Goal: Obtain resource: Obtain resource

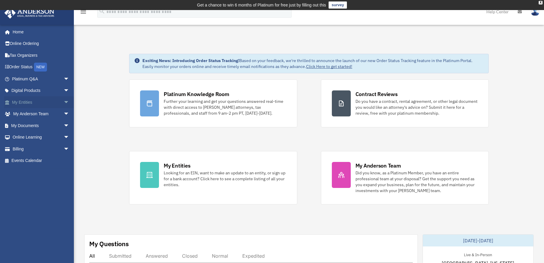
scroll to position [10, 0]
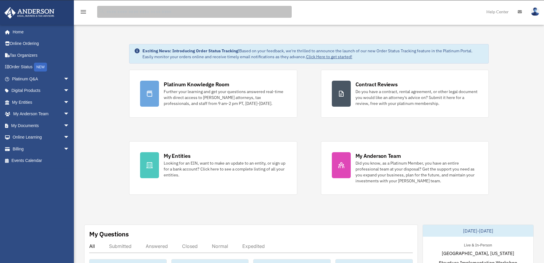
click at [114, 11] on input "search" at bounding box center [194, 12] width 195 height 12
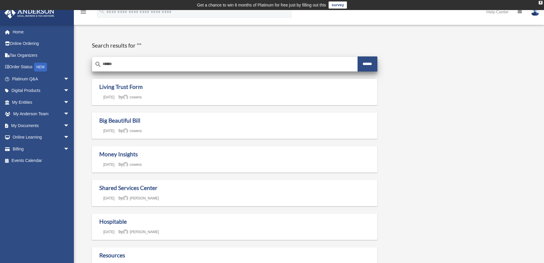
click at [104, 64] on input "Search for:" at bounding box center [224, 64] width 265 height 14
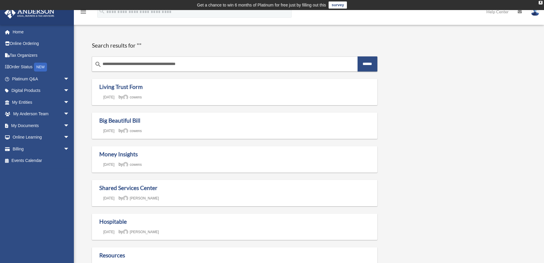
type input "**********"
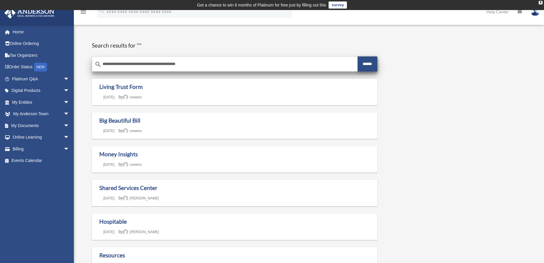
drag, startPoint x: 3, startPoint y: 186, endPoint x: 364, endPoint y: 63, distance: 381.5
click at [364, 63] on input "******" at bounding box center [368, 63] width 20 height 15
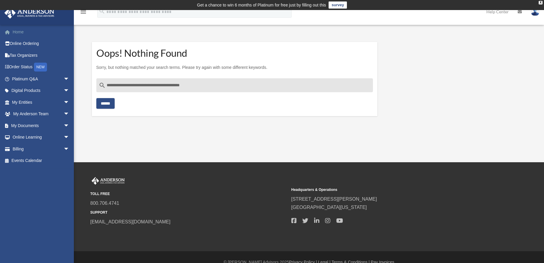
click at [17, 31] on link "Home" at bounding box center [41, 32] width 74 height 12
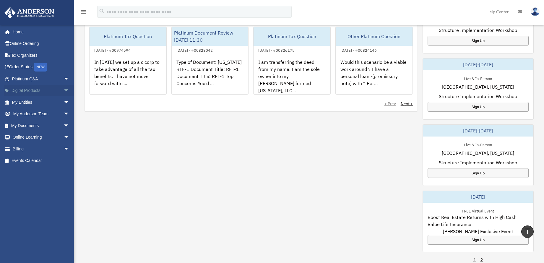
scroll to position [252, 0]
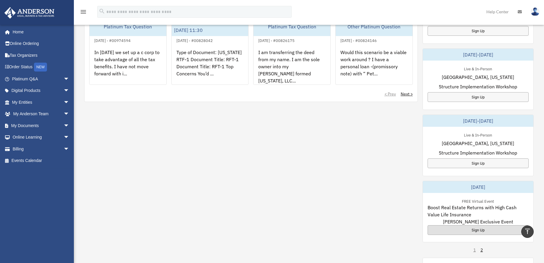
click at [489, 230] on div "Sign Up" at bounding box center [478, 230] width 101 height 10
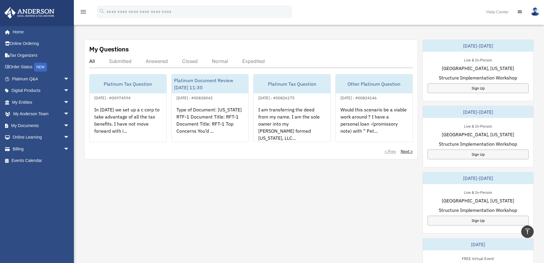
scroll to position [137, 0]
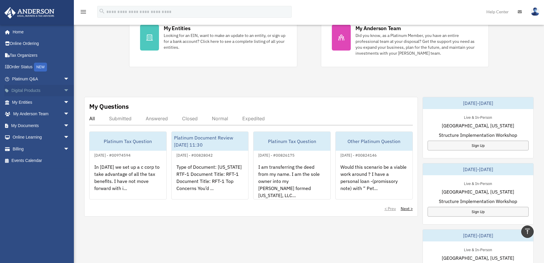
click at [36, 89] on link "Digital Products arrow_drop_down" at bounding box center [41, 91] width 74 height 12
click at [64, 88] on span "arrow_drop_down" at bounding box center [70, 91] width 12 height 12
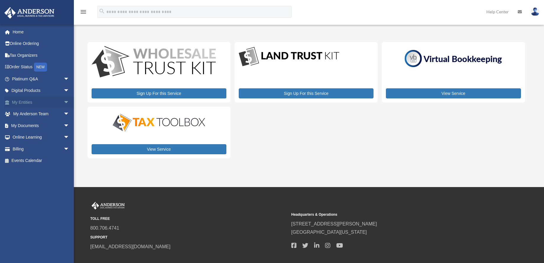
scroll to position [1, 0]
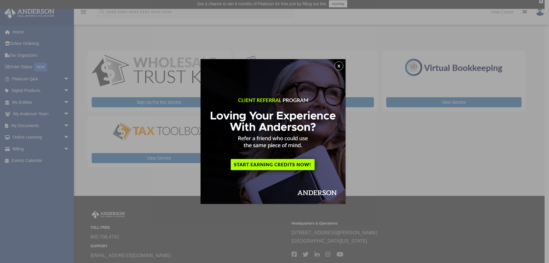
drag, startPoint x: 337, startPoint y: 66, endPoint x: 328, endPoint y: 67, distance: 8.4
click at [337, 66] on button "x" at bounding box center [338, 65] width 9 height 9
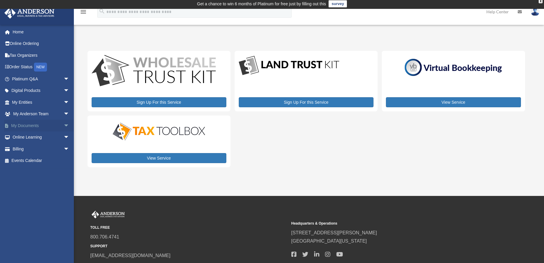
click at [34, 124] on link "My Documents arrow_drop_down" at bounding box center [41, 126] width 74 height 12
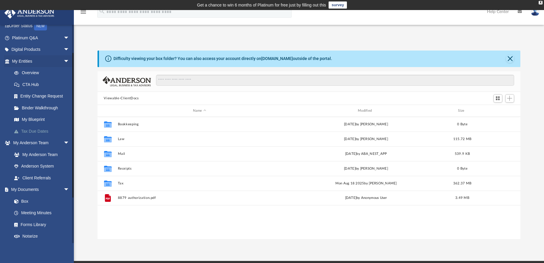
scroll to position [48, 0]
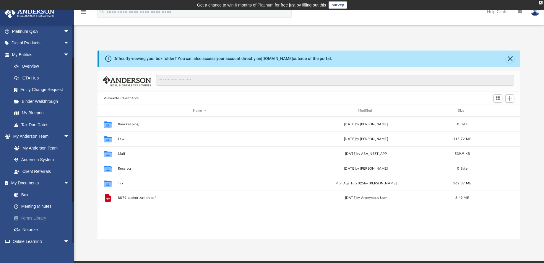
click at [28, 215] on link "Forms Library" at bounding box center [43, 218] width 70 height 12
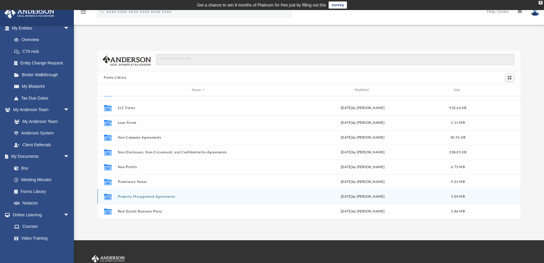
scroll to position [321, 0]
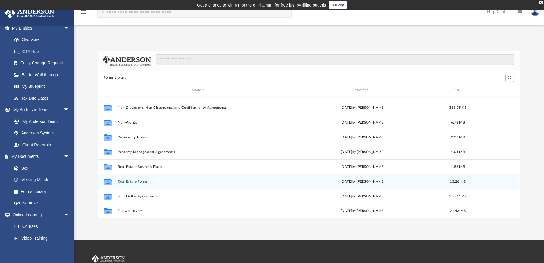
click at [120, 181] on button "Real Estate Forms" at bounding box center [199, 182] width 162 height 4
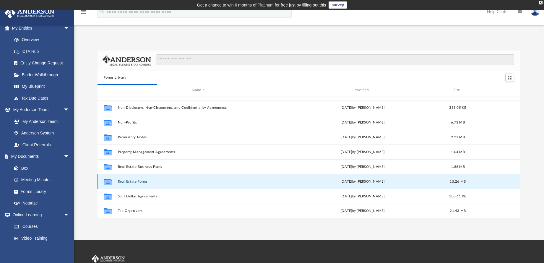
click at [118, 182] on button "Real Estate Forms" at bounding box center [199, 182] width 162 height 4
click at [105, 184] on icon "grid" at bounding box center [108, 182] width 8 height 5
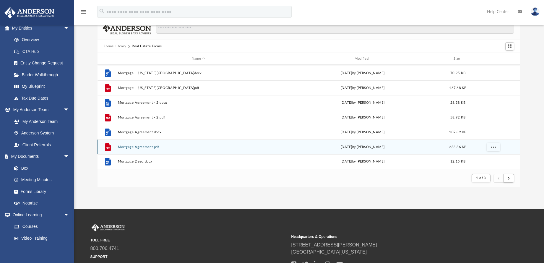
scroll to position [45, 0]
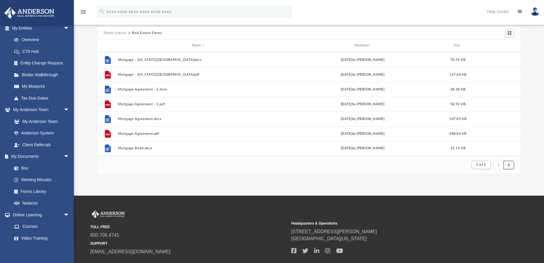
click at [509, 163] on span "submit" at bounding box center [509, 164] width 2 height 3
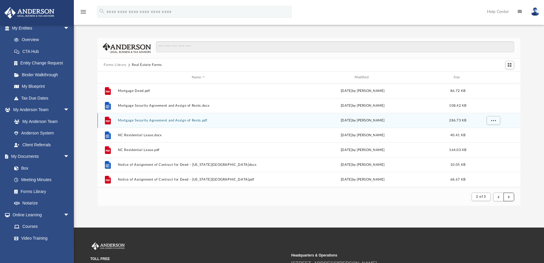
scroll to position [5, 0]
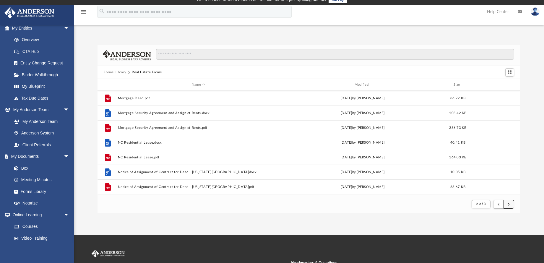
click at [510, 204] on button "submit" at bounding box center [509, 204] width 11 height 9
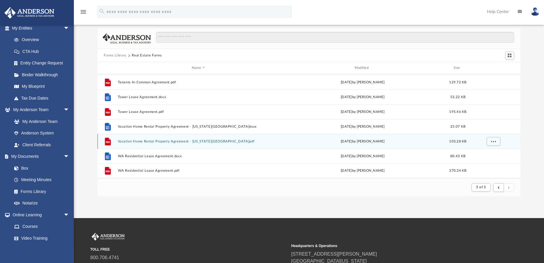
scroll to position [56, 0]
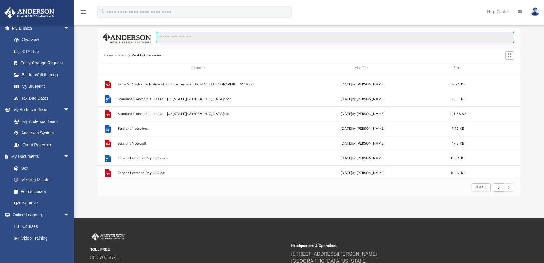
click at [175, 38] on input "Search files and folders" at bounding box center [335, 37] width 358 height 11
type input "**********"
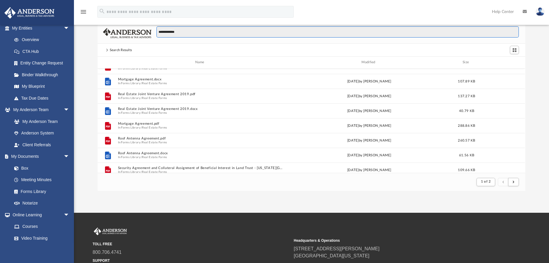
scroll to position [116, 427]
